Goal: Transaction & Acquisition: Purchase product/service

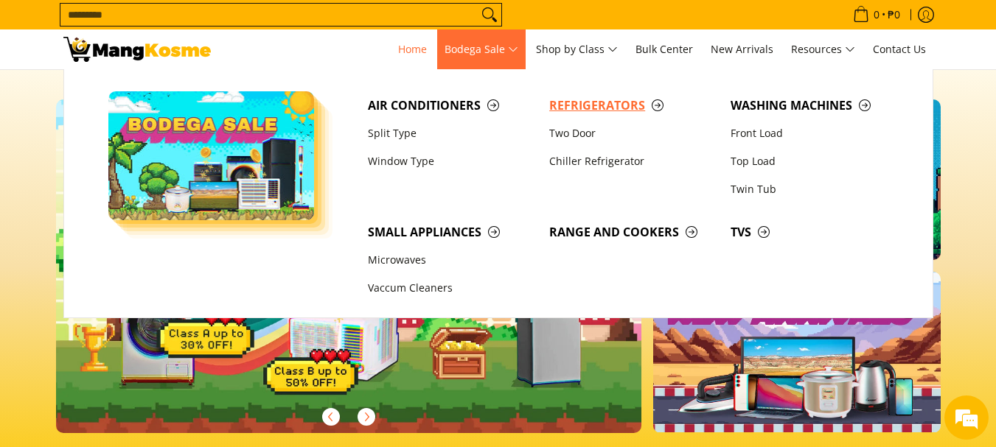
scroll to position [0, 586]
click at [577, 102] on span "Refrigerators" at bounding box center [632, 106] width 167 height 18
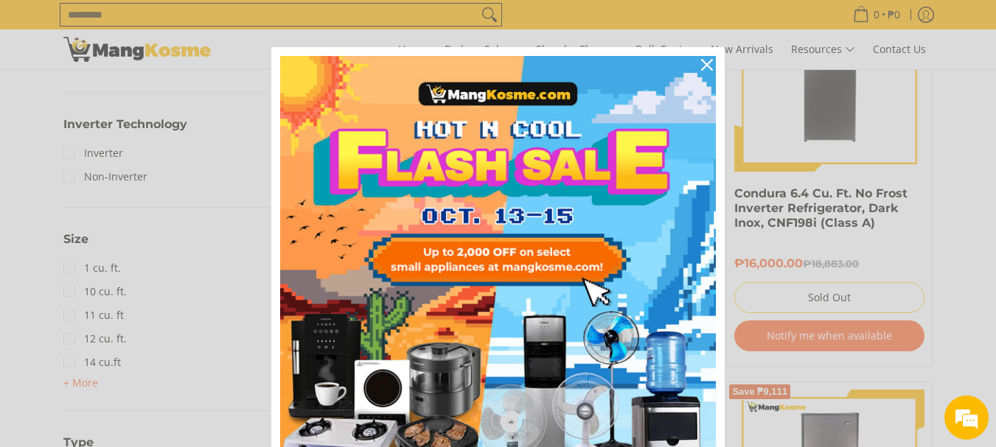
scroll to position [737, 0]
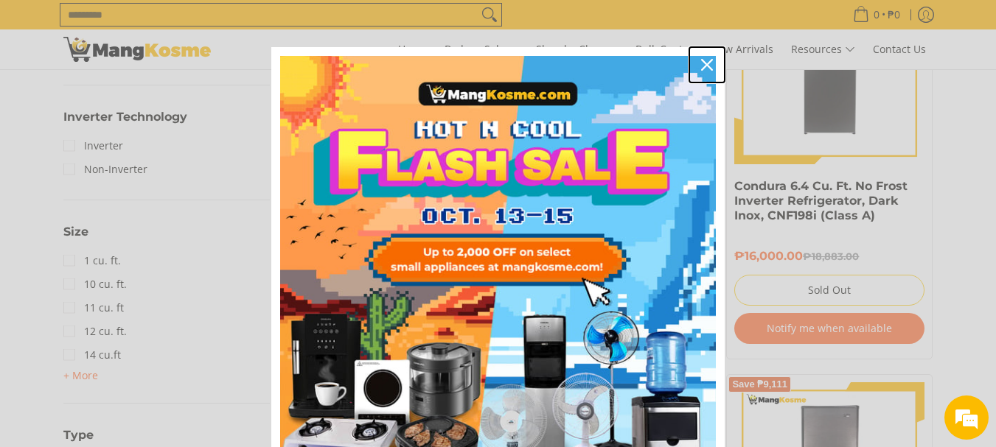
click at [701, 61] on icon "close icon" at bounding box center [707, 65] width 12 height 12
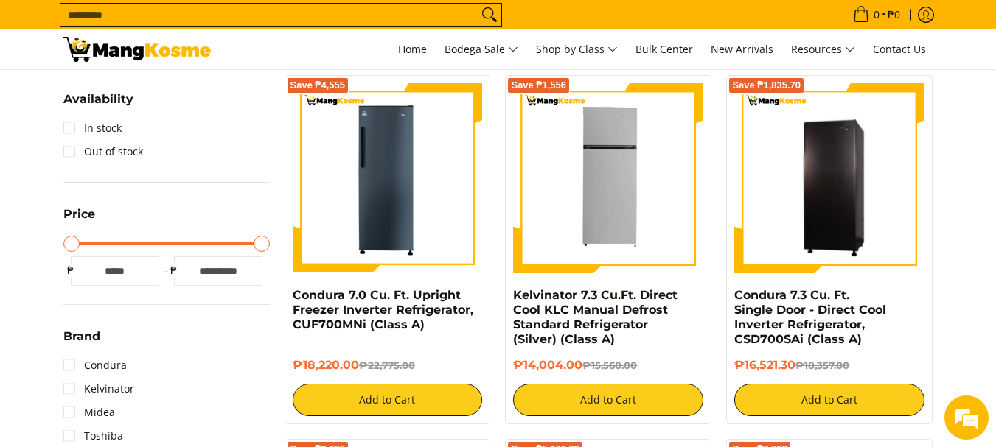
scroll to position [285, 0]
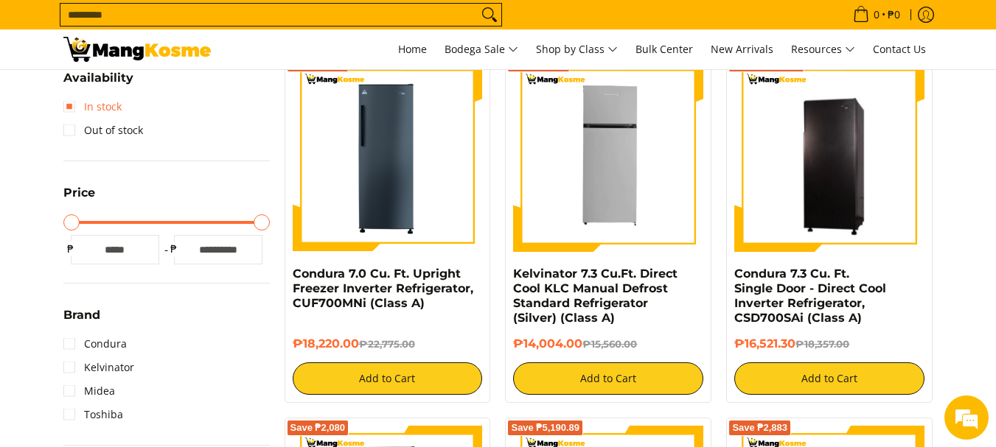
click at [69, 105] on link "In stock" at bounding box center [92, 107] width 58 height 24
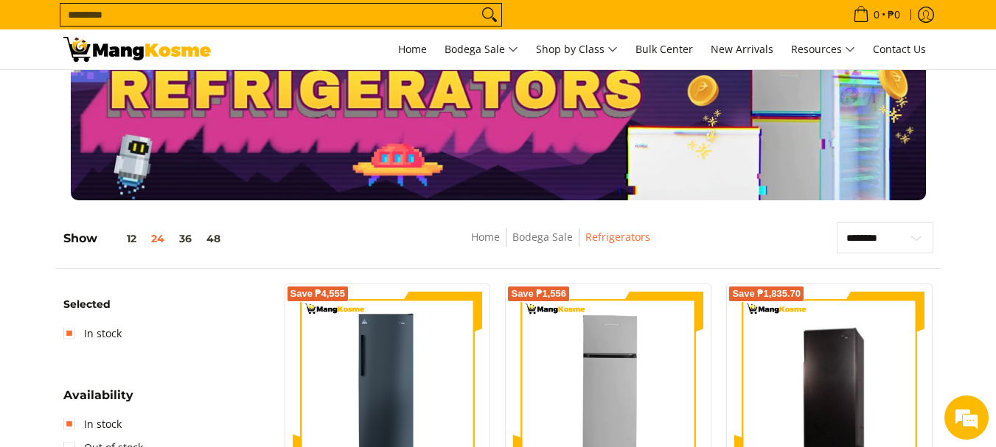
scroll to position [52, 0]
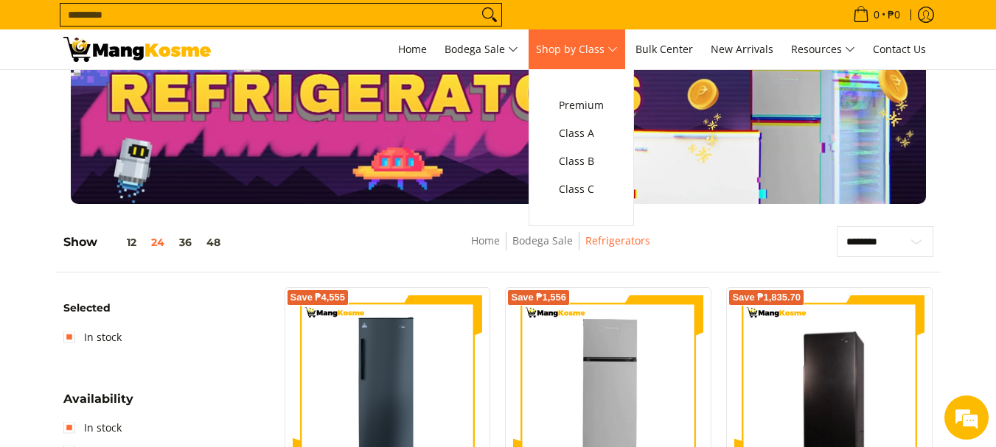
click at [598, 54] on span "Shop by Class" at bounding box center [577, 50] width 82 height 18
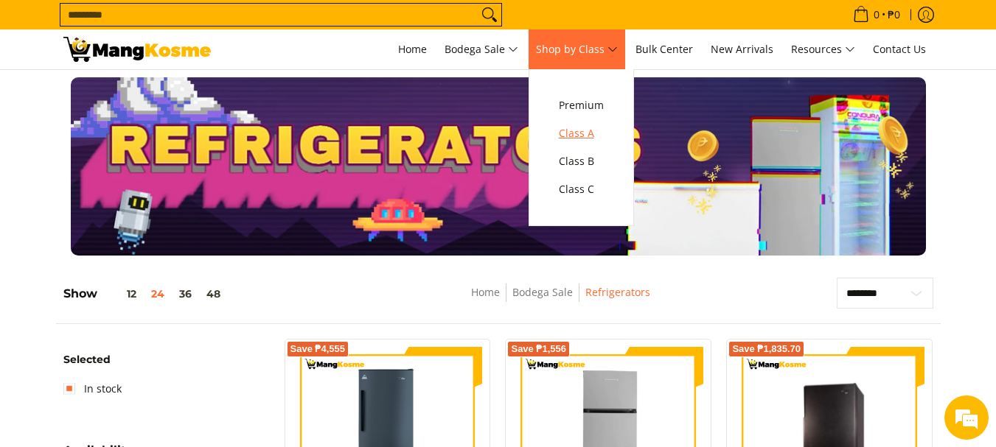
click at [579, 127] on span "Class A" at bounding box center [581, 134] width 45 height 18
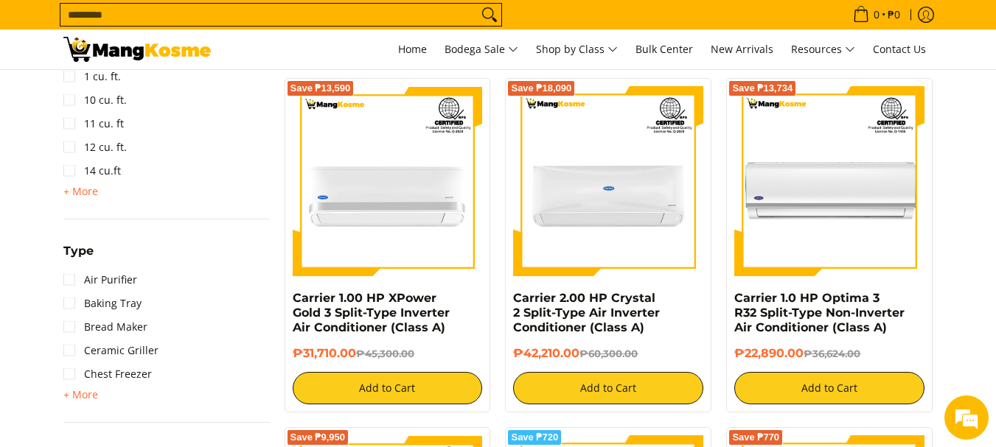
scroll to position [1373, 0]
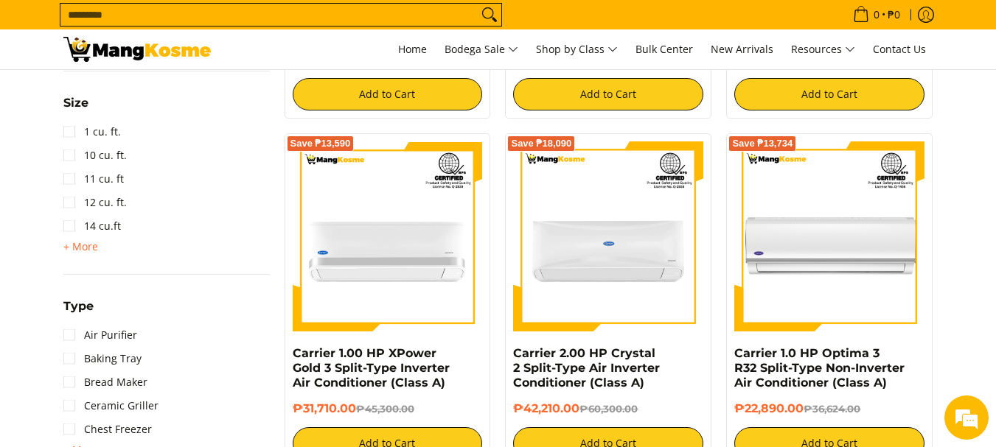
click at [73, 132] on link "1 cu. ft." at bounding box center [91, 132] width 57 height 24
